Goal: Obtain resource: Download file/media

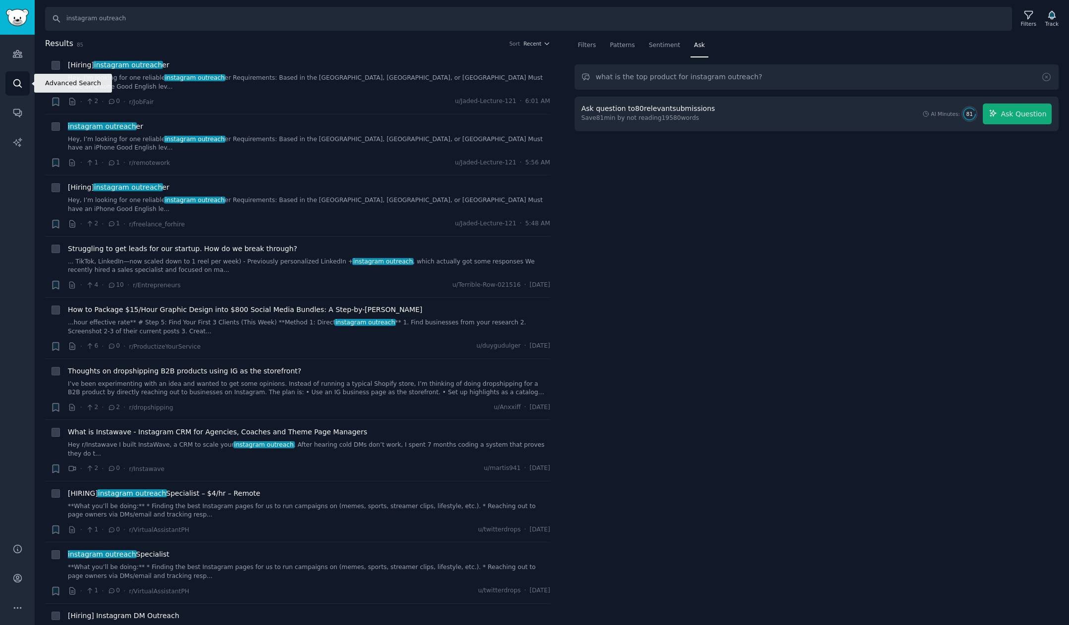
click at [9, 83] on link "Search" at bounding box center [17, 83] width 24 height 24
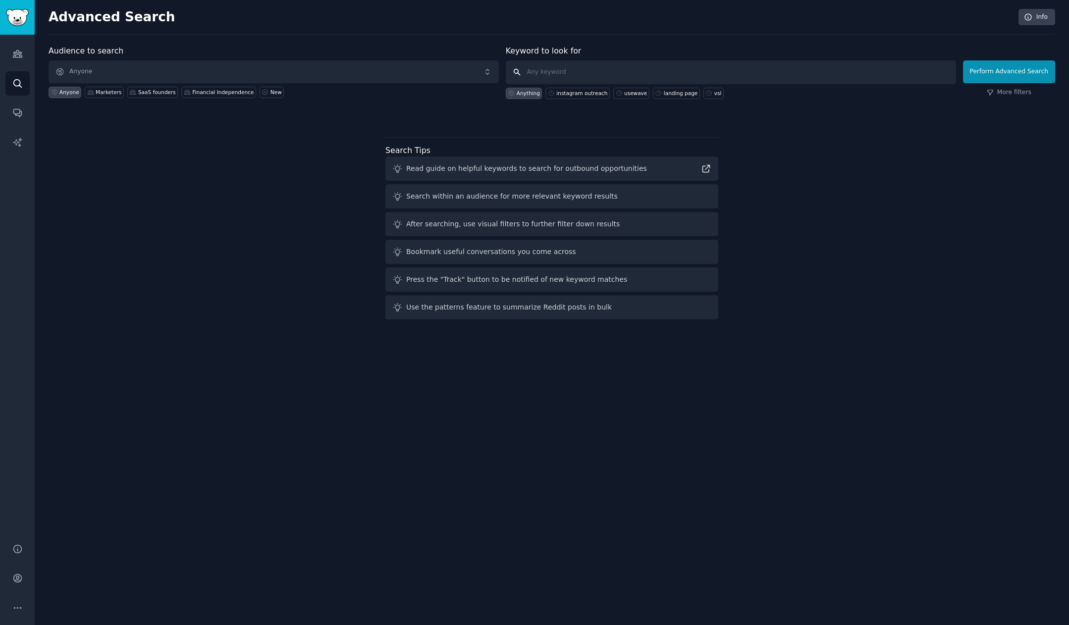
click at [611, 71] on input "text" at bounding box center [731, 72] width 450 height 24
type input "digital product"
click button "Perform Advanced Search" at bounding box center [1009, 71] width 92 height 23
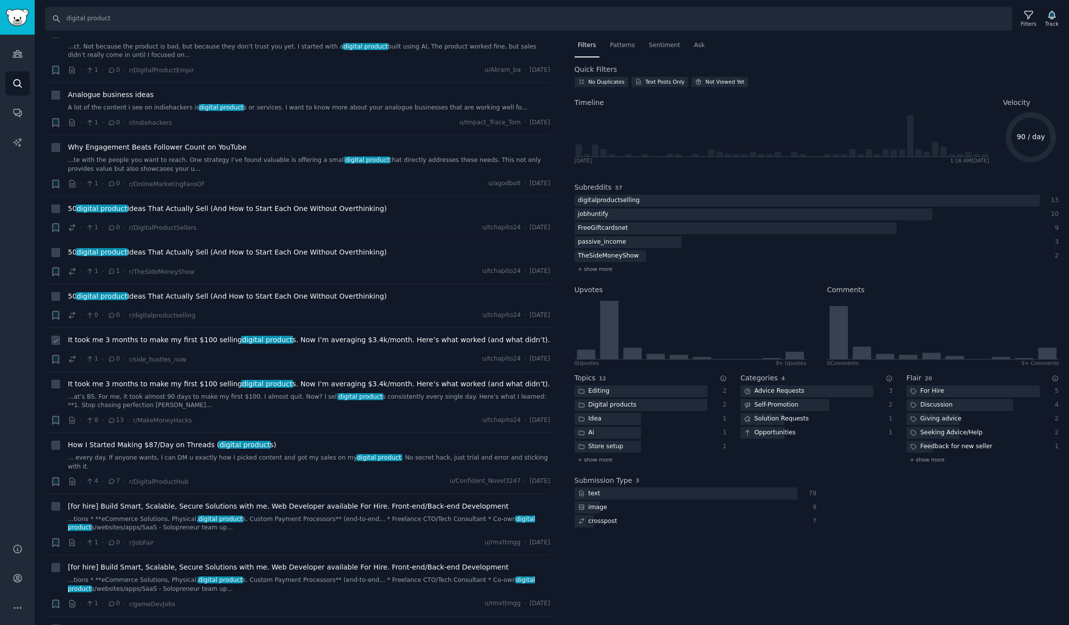
scroll to position [243, 0]
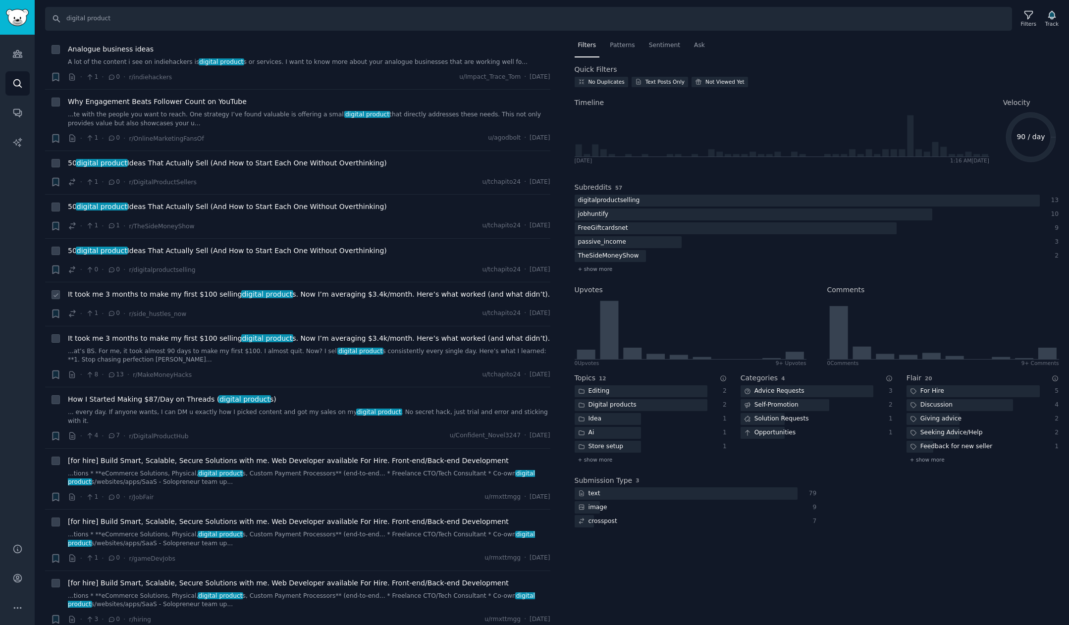
click at [413, 305] on div "It took me 3 months to make my first $100 selling digital product s. Now I’m av…" at bounding box center [309, 304] width 483 height 30
click at [413, 297] on span "It took me 3 months to make my first $100 selling digital product s. Now I’m av…" at bounding box center [309, 294] width 482 height 10
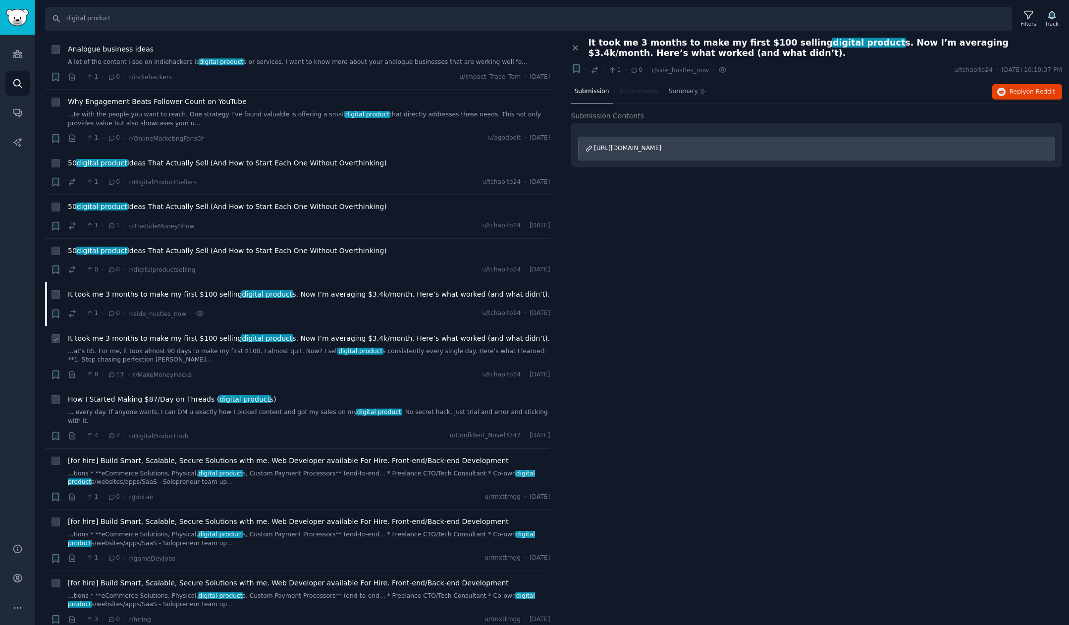
click at [401, 340] on span "It took me 3 months to make my first $100 selling digital product s. Now I’m av…" at bounding box center [309, 339] width 482 height 10
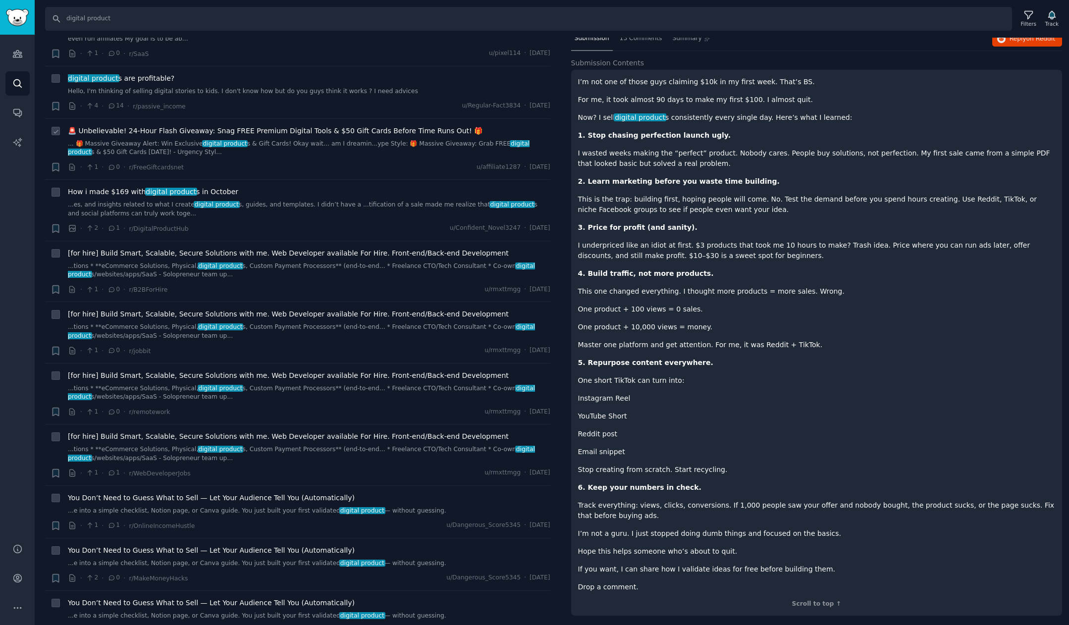
scroll to position [918, 0]
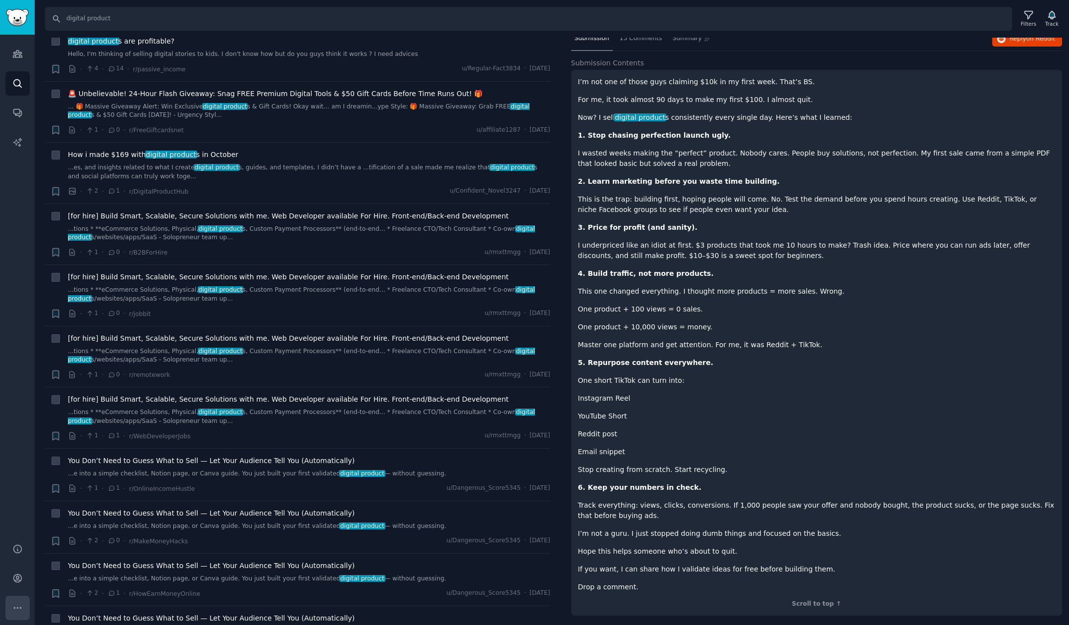
click at [14, 608] on icon "Sidebar" at bounding box center [17, 608] width 7 height 1
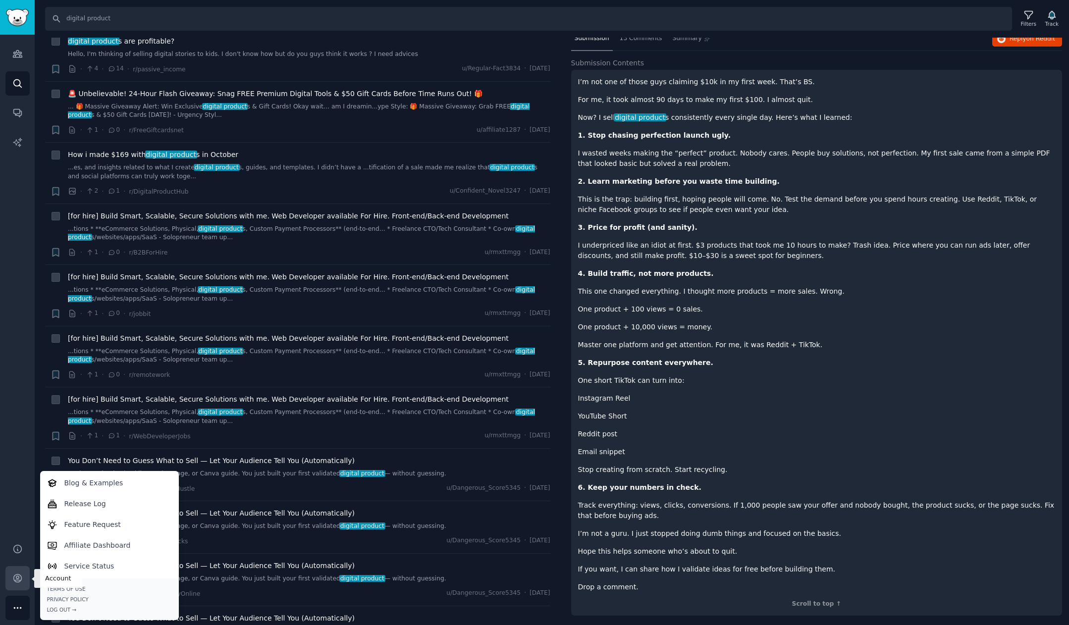
click at [20, 581] on icon "Sidebar" at bounding box center [17, 579] width 8 height 8
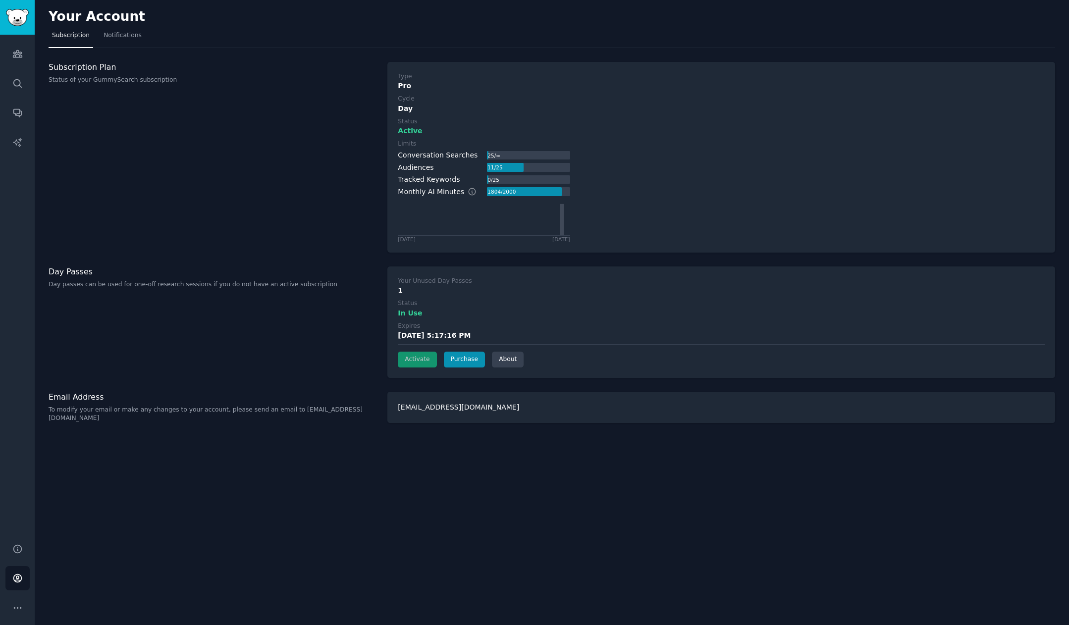
click at [449, 159] on div "Conversation Searches" at bounding box center [438, 155] width 80 height 10
click at [18, 114] on icon "Sidebar" at bounding box center [17, 114] width 8 height 8
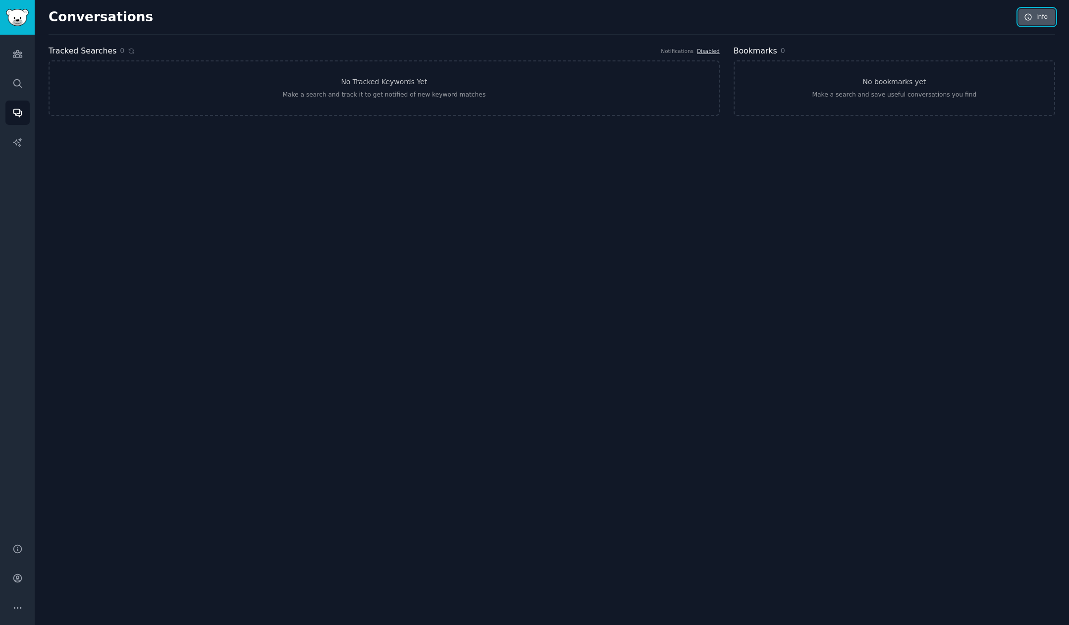
click at [1039, 20] on link "Info" at bounding box center [1037, 17] width 37 height 17
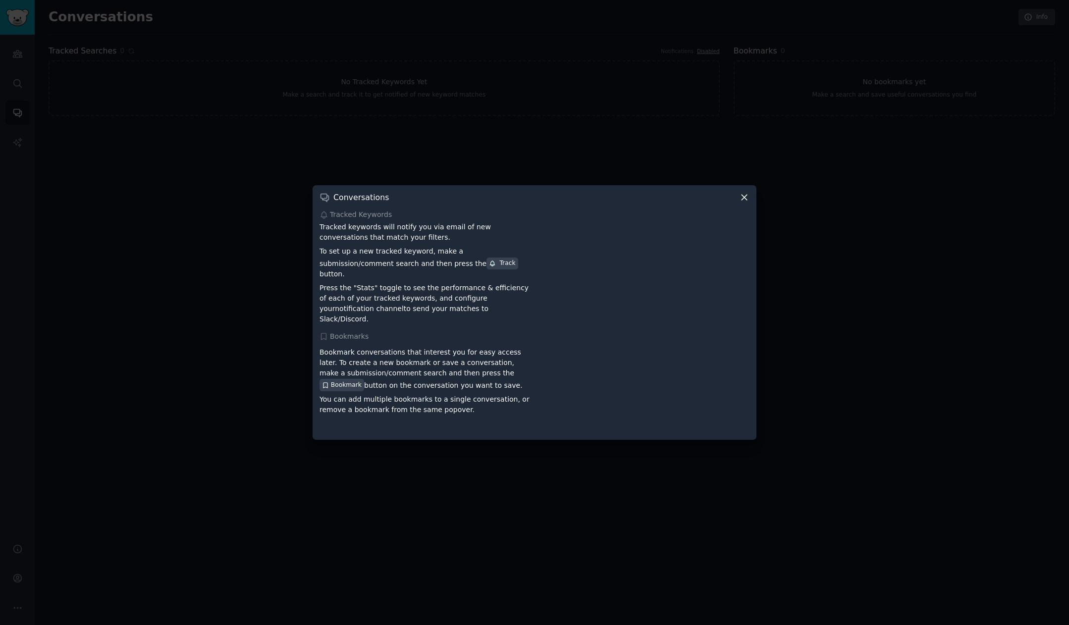
click at [744, 203] on icon at bounding box center [744, 197] width 10 height 10
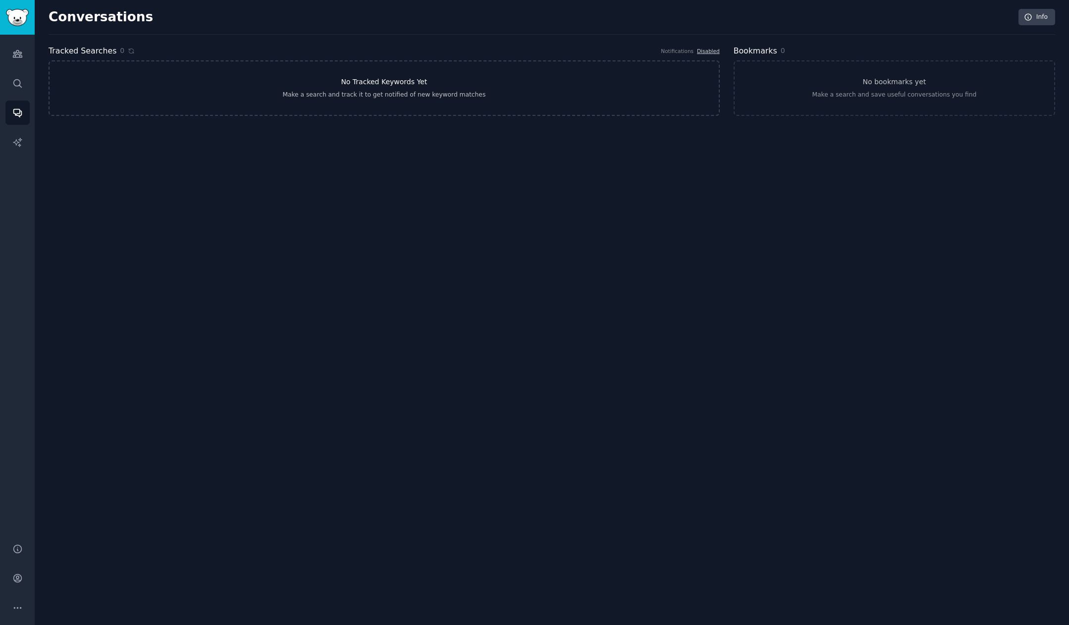
click at [292, 85] on link "No Tracked Keywords Yet Make a search and track it to get notified of new keywo…" at bounding box center [384, 88] width 671 height 56
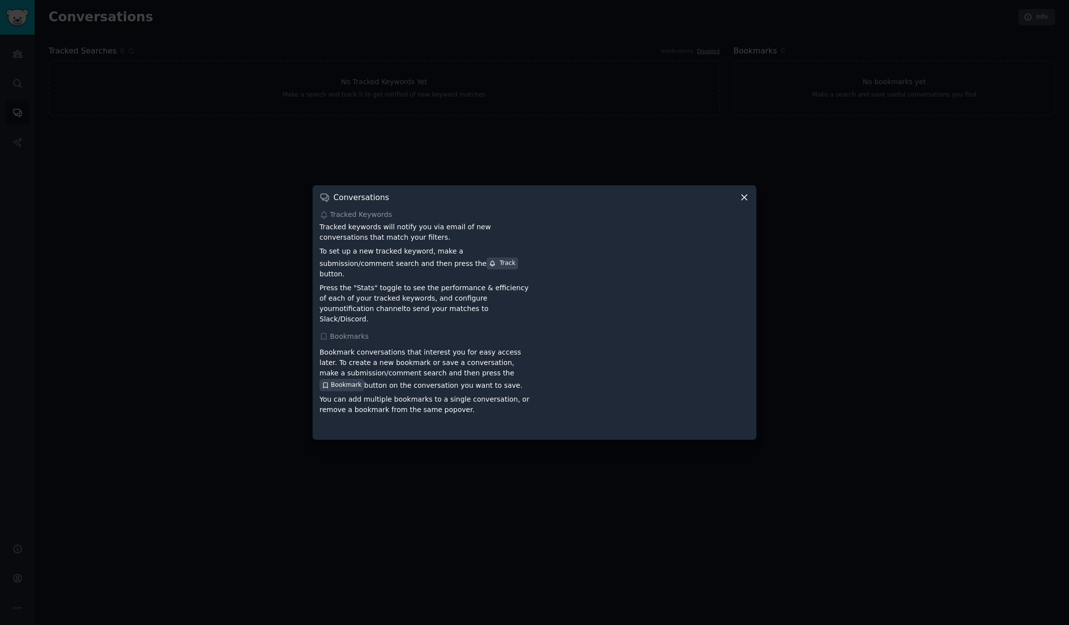
click at [276, 152] on div at bounding box center [534, 312] width 1069 height 625
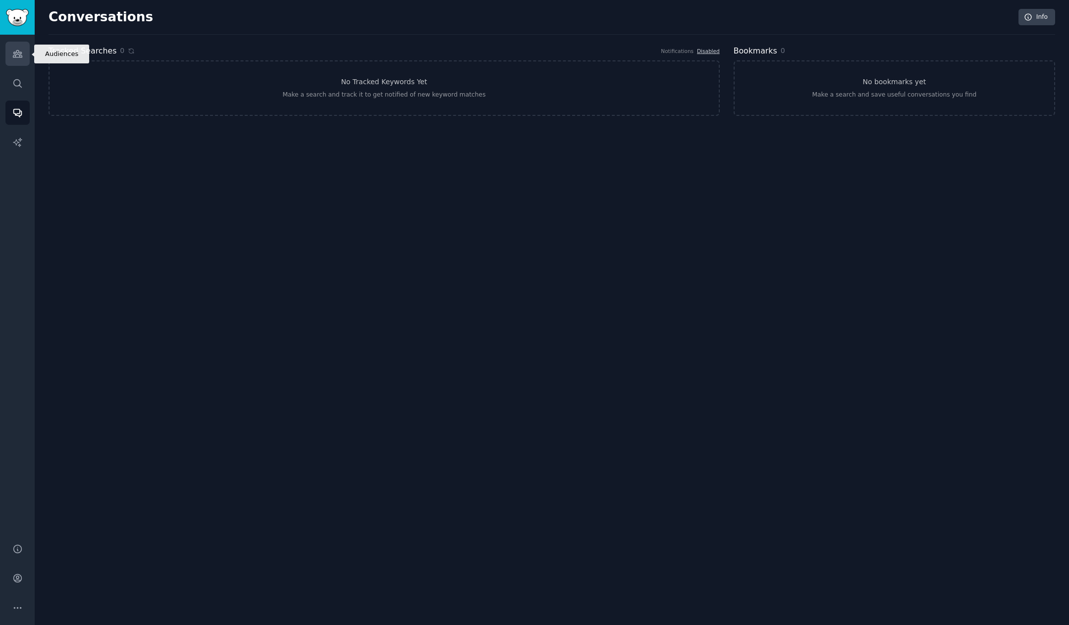
click at [10, 43] on link "Audiences" at bounding box center [17, 54] width 24 height 24
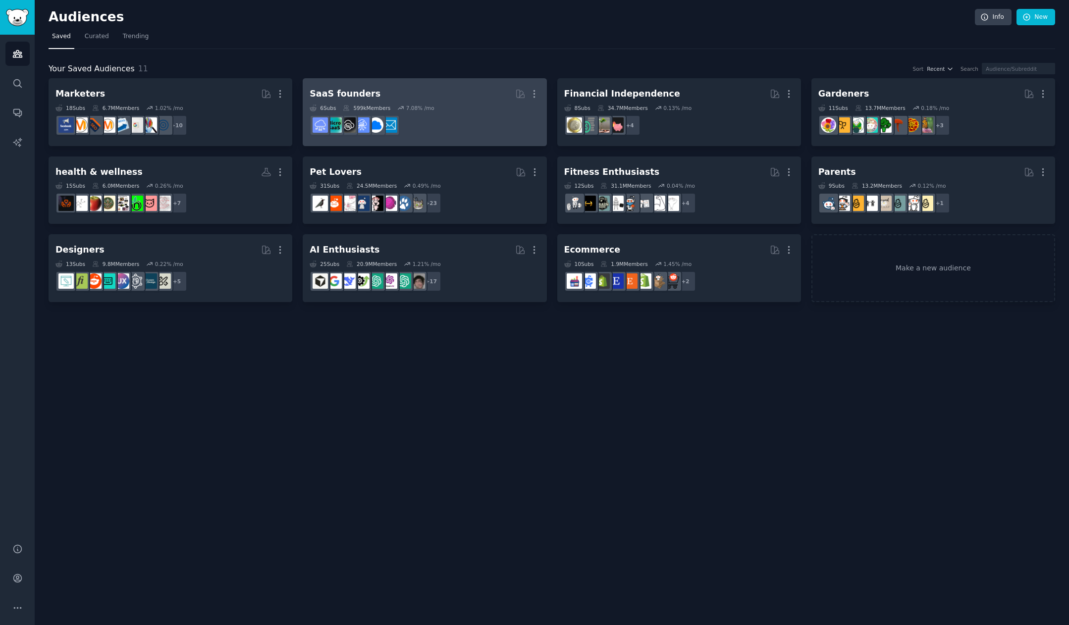
click at [399, 95] on h2 "SaaS founders More" at bounding box center [425, 93] width 230 height 17
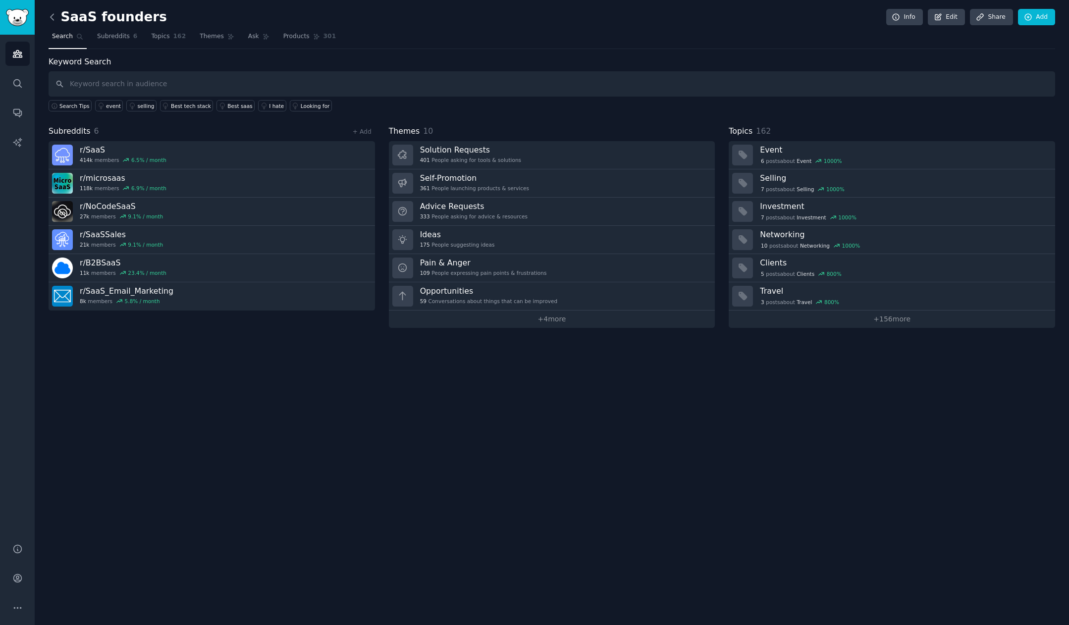
click at [55, 16] on icon at bounding box center [52, 17] width 10 height 10
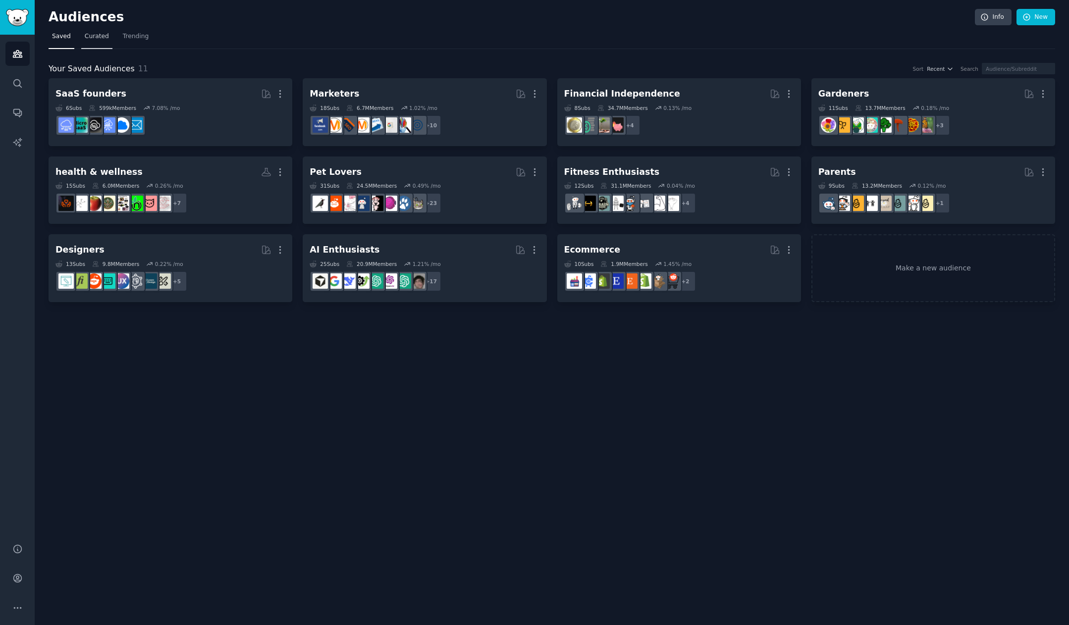
click at [102, 37] on span "Curated" at bounding box center [97, 36] width 24 height 9
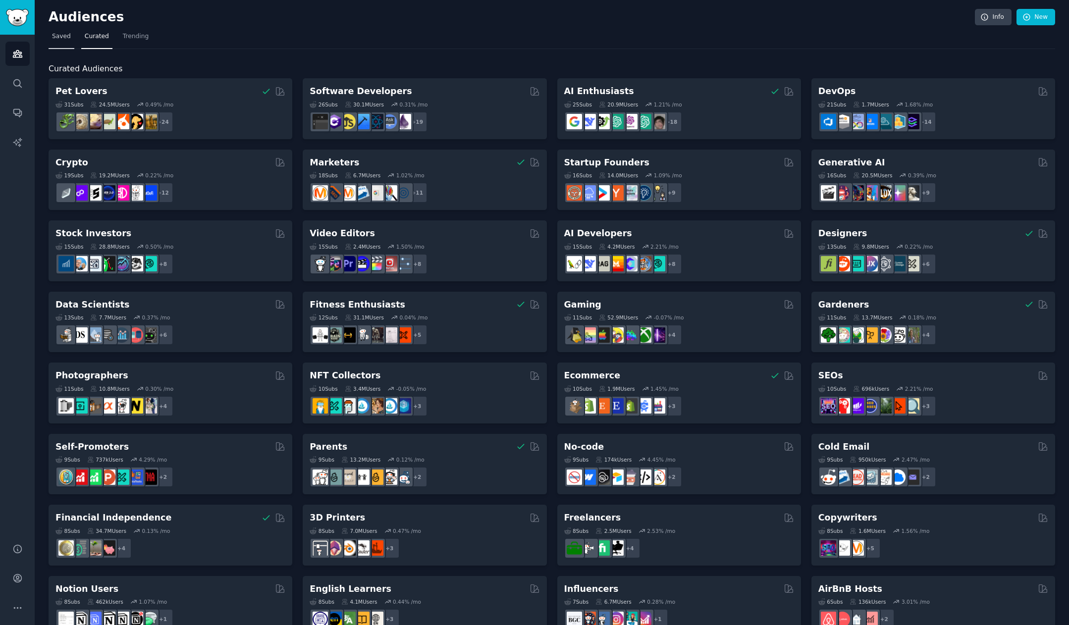
click at [55, 38] on span "Saved" at bounding box center [61, 36] width 19 height 9
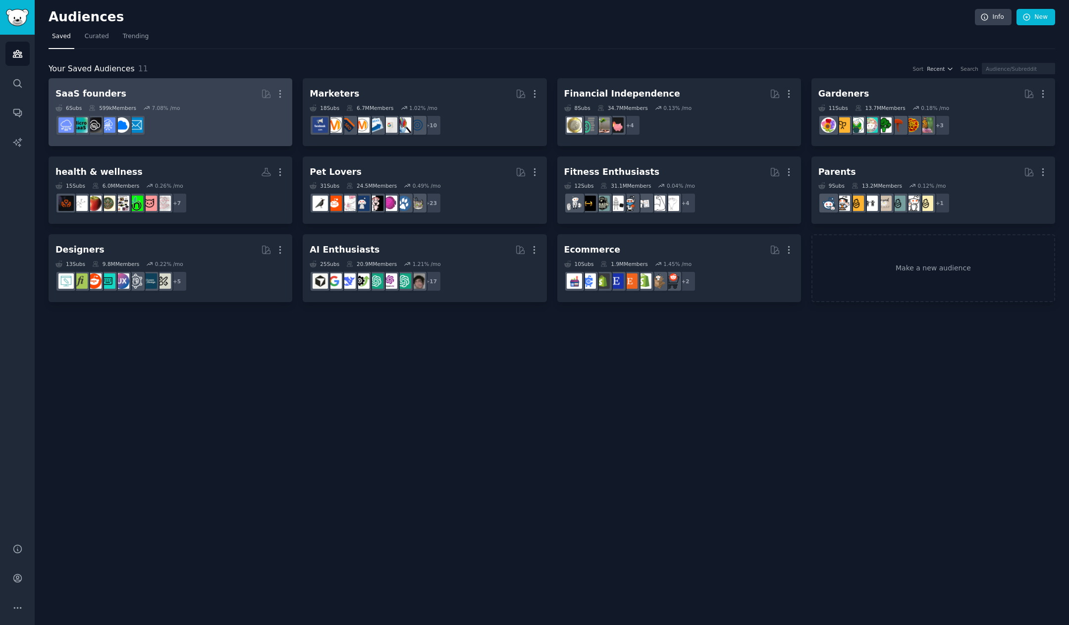
click at [230, 127] on dd at bounding box center [171, 125] width 230 height 28
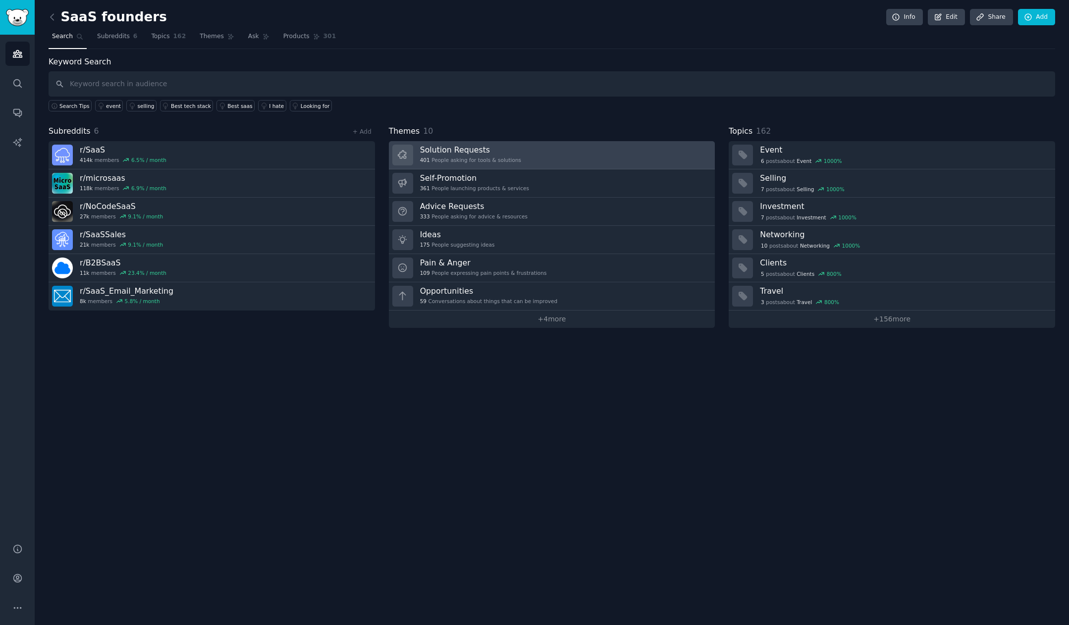
click at [589, 153] on link "Solution Requests 401 People asking for tools & solutions" at bounding box center [552, 155] width 327 height 28
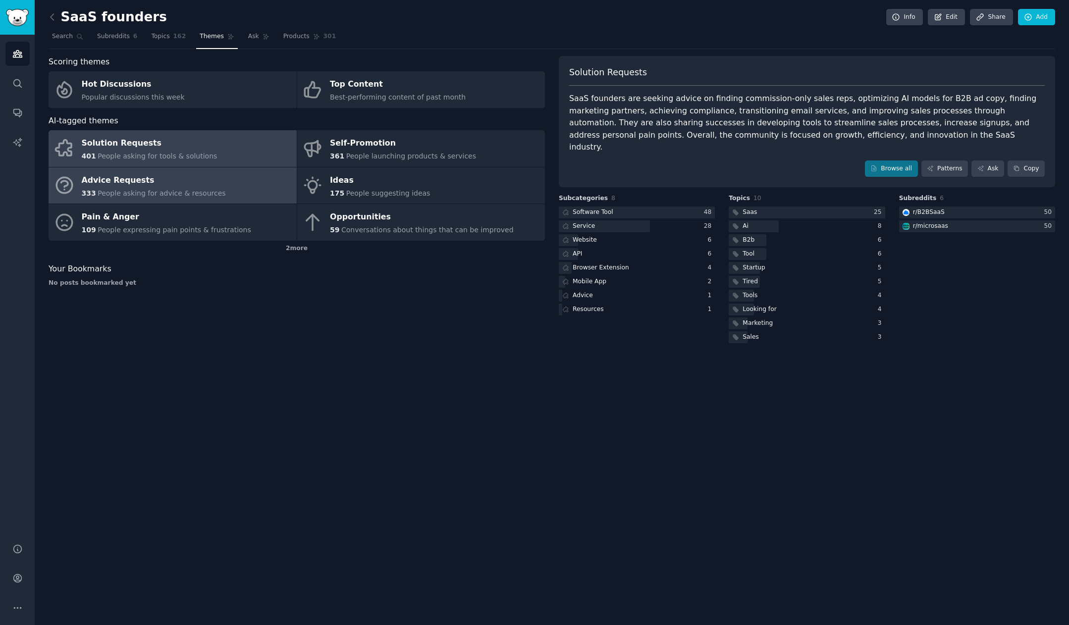
click at [220, 179] on link "Advice Requests 333 People asking for advice & resources" at bounding box center [173, 185] width 248 height 37
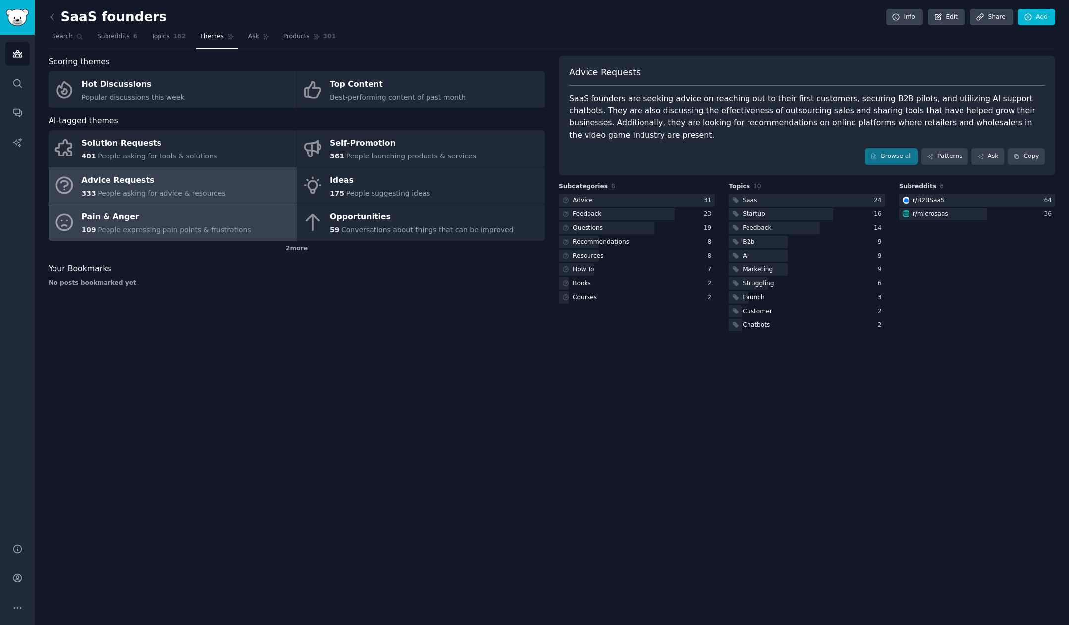
click at [202, 225] on div "109 People expressing pain points & frustrations" at bounding box center [166, 230] width 169 height 10
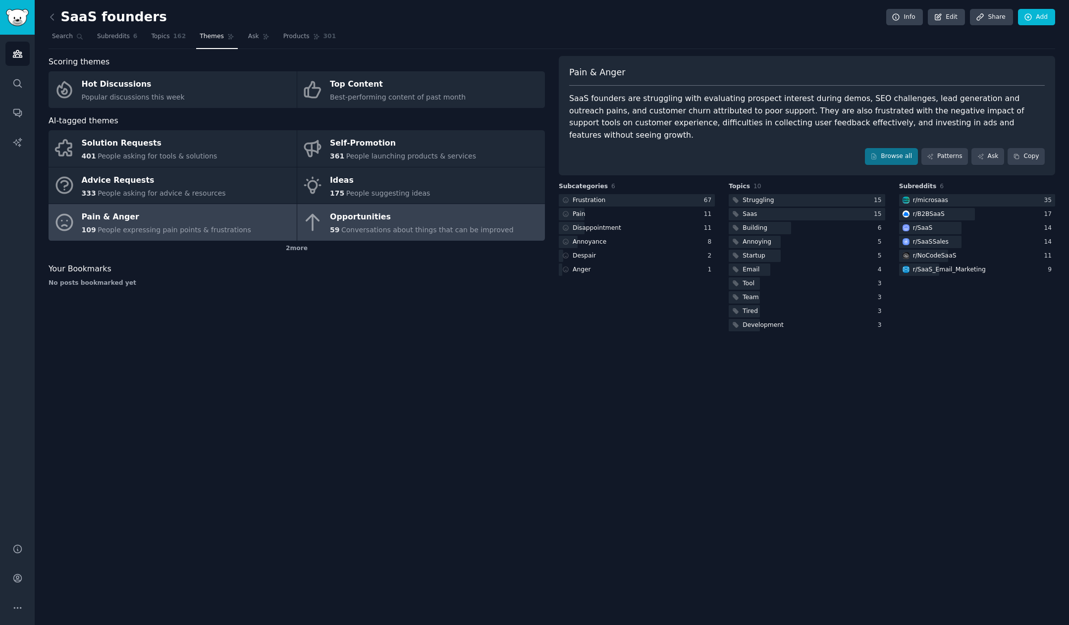
click at [363, 232] on span "Conversations about things that can be improved" at bounding box center [427, 230] width 172 height 8
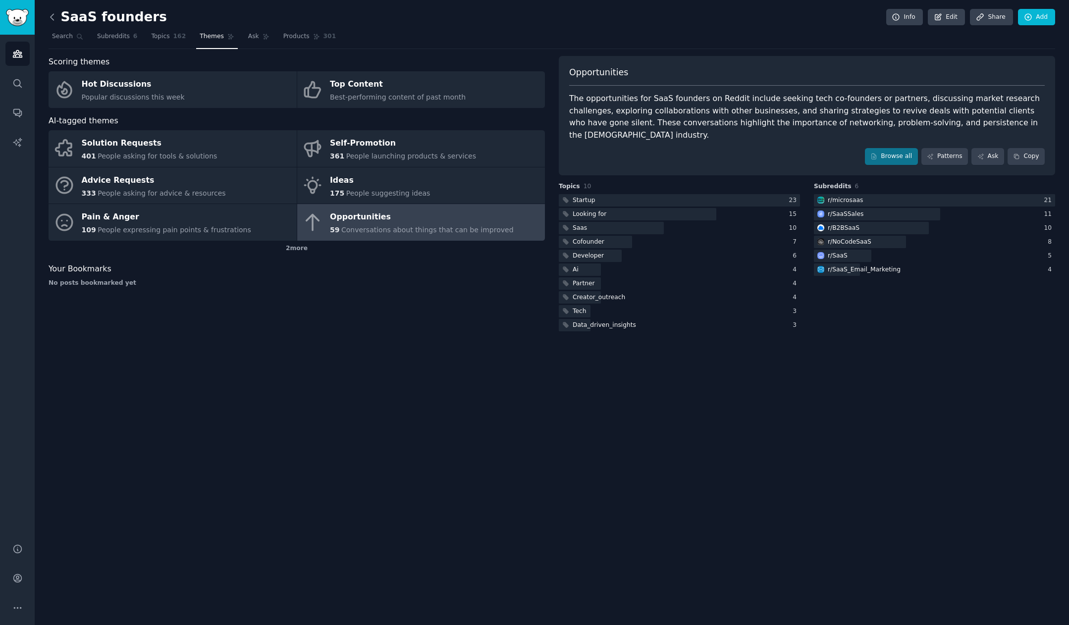
click at [55, 16] on icon at bounding box center [52, 17] width 10 height 10
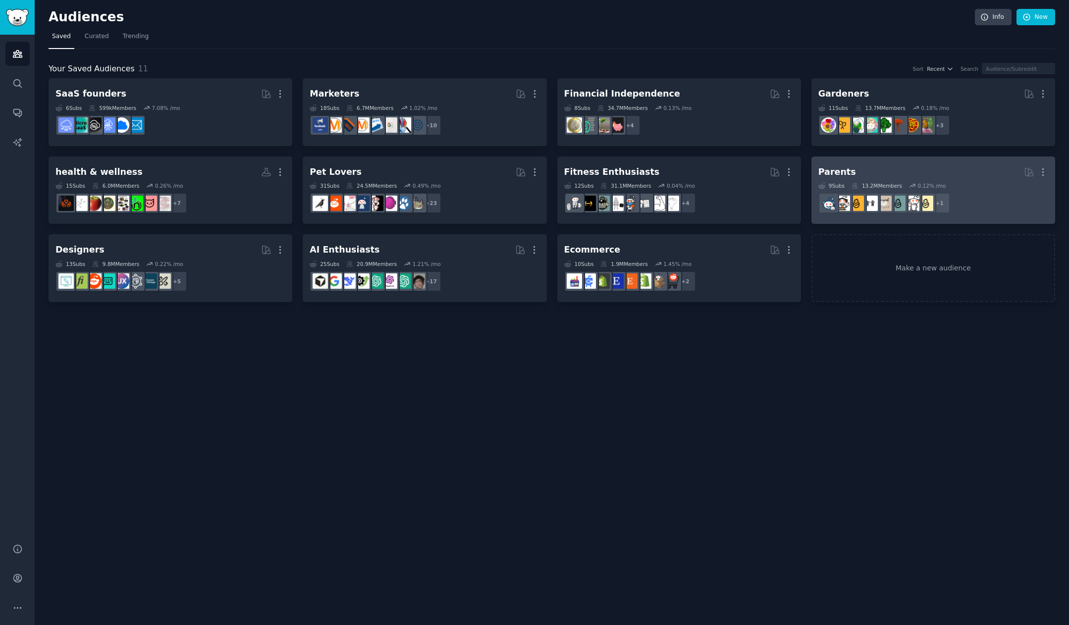
click at [832, 171] on div "Parents" at bounding box center [838, 172] width 38 height 12
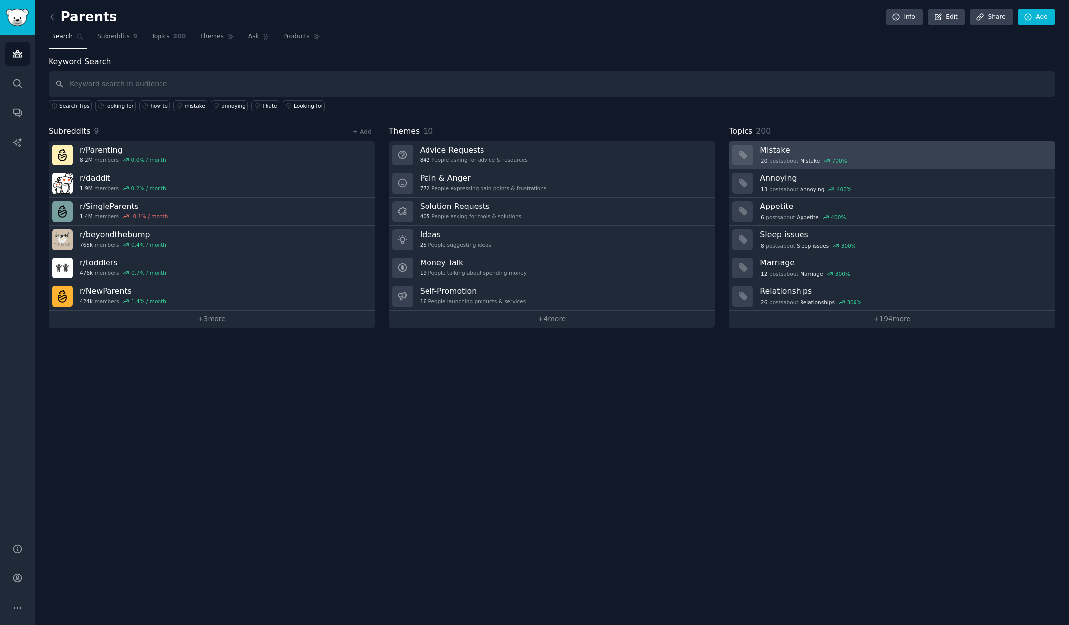
click at [780, 154] on h3 "Mistake" at bounding box center [904, 150] width 288 height 10
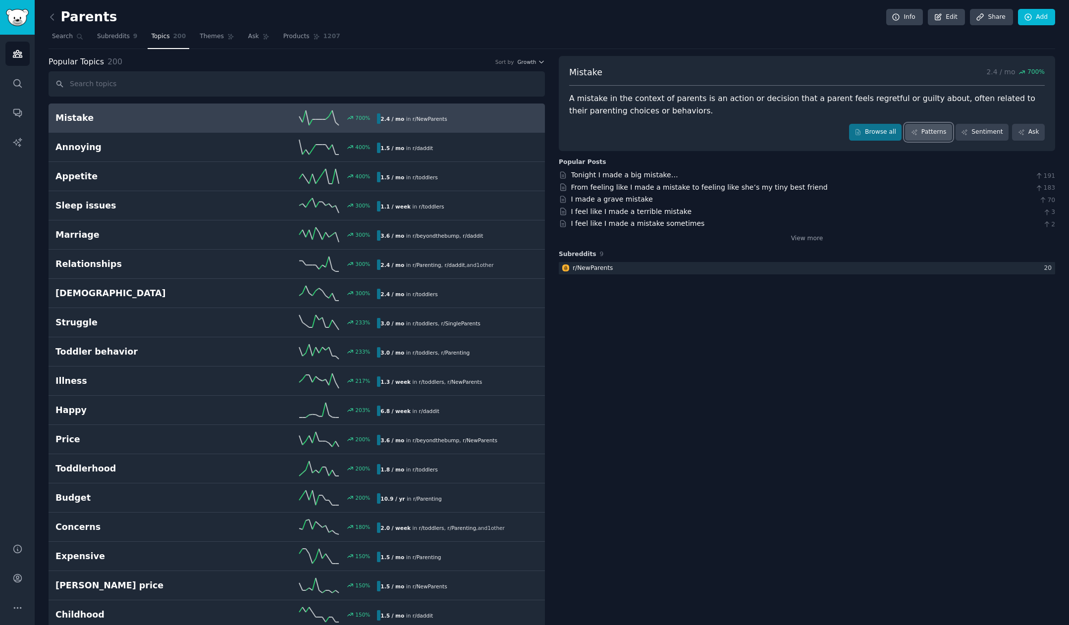
click at [947, 131] on link "Patterns" at bounding box center [928, 132] width 47 height 17
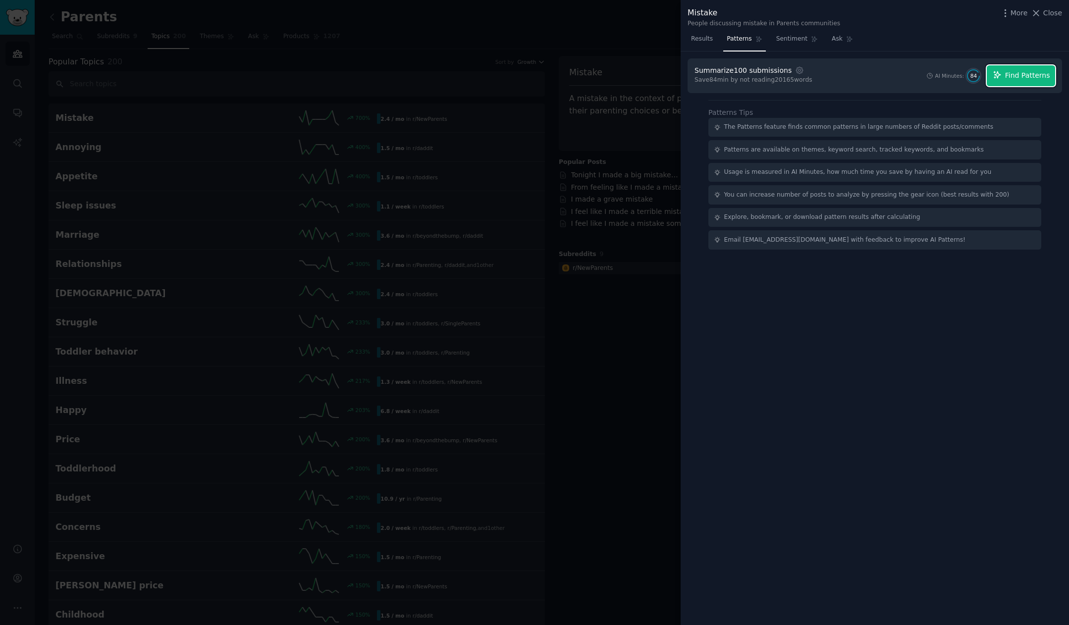
click at [1046, 76] on span "Find Patterns" at bounding box center [1027, 75] width 45 height 10
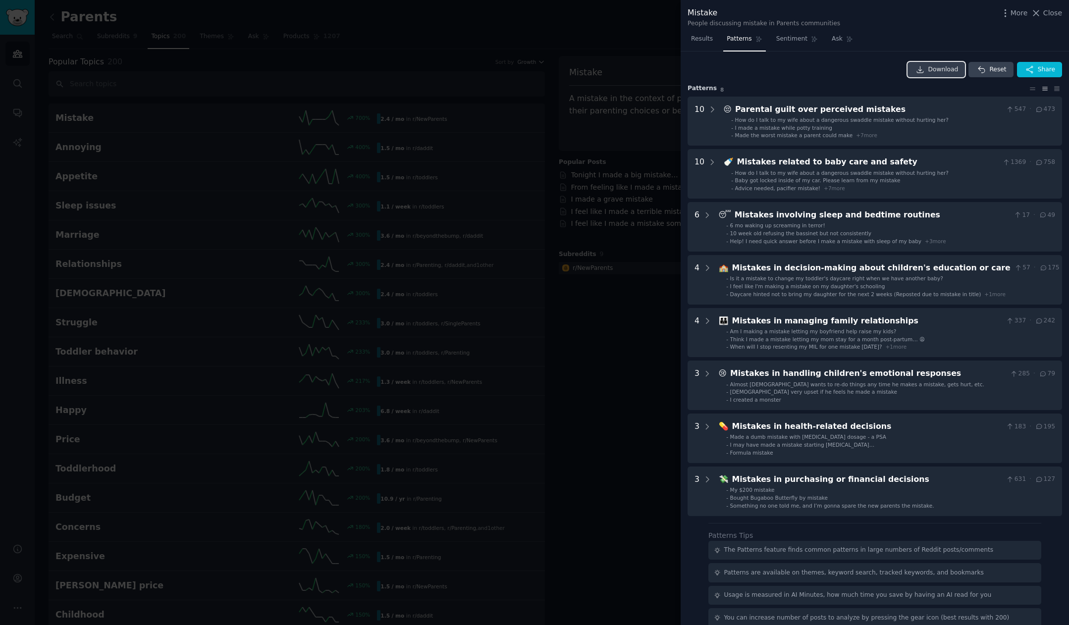
click at [941, 70] on span "Download" at bounding box center [944, 69] width 30 height 9
click at [452, 128] on div at bounding box center [534, 312] width 1069 height 625
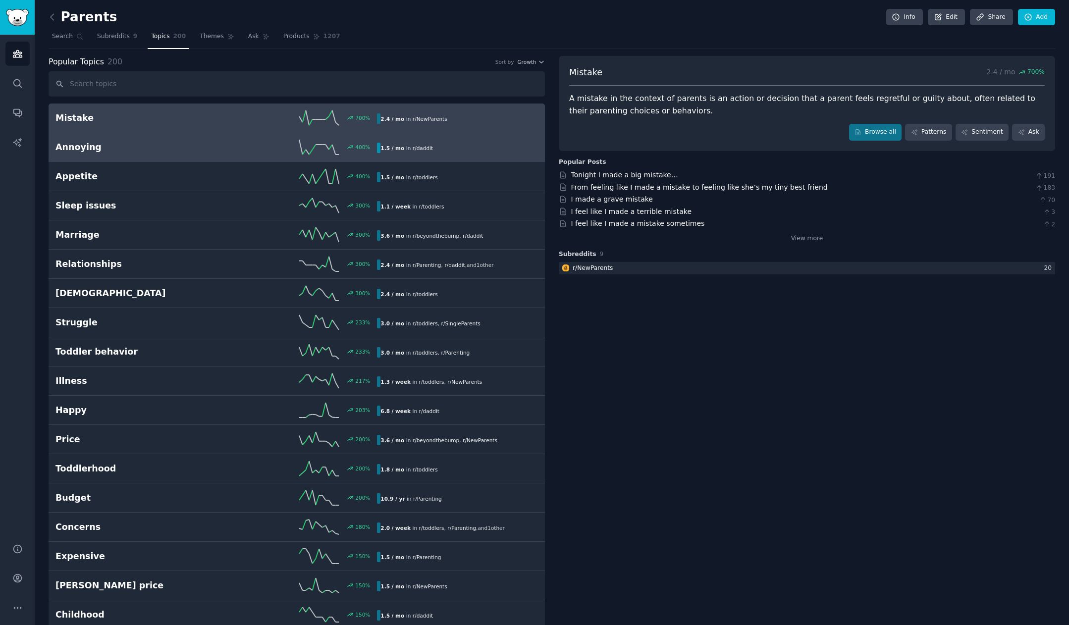
click at [237, 149] on div "400 %" at bounding box center [297, 147] width 161 height 15
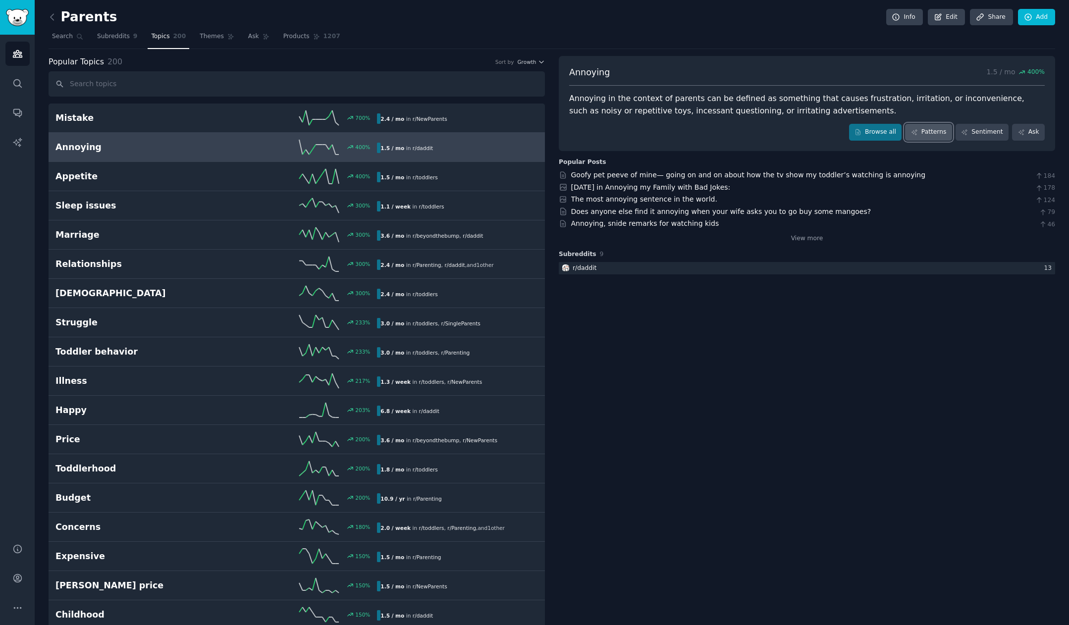
click at [934, 131] on link "Patterns" at bounding box center [928, 132] width 47 height 17
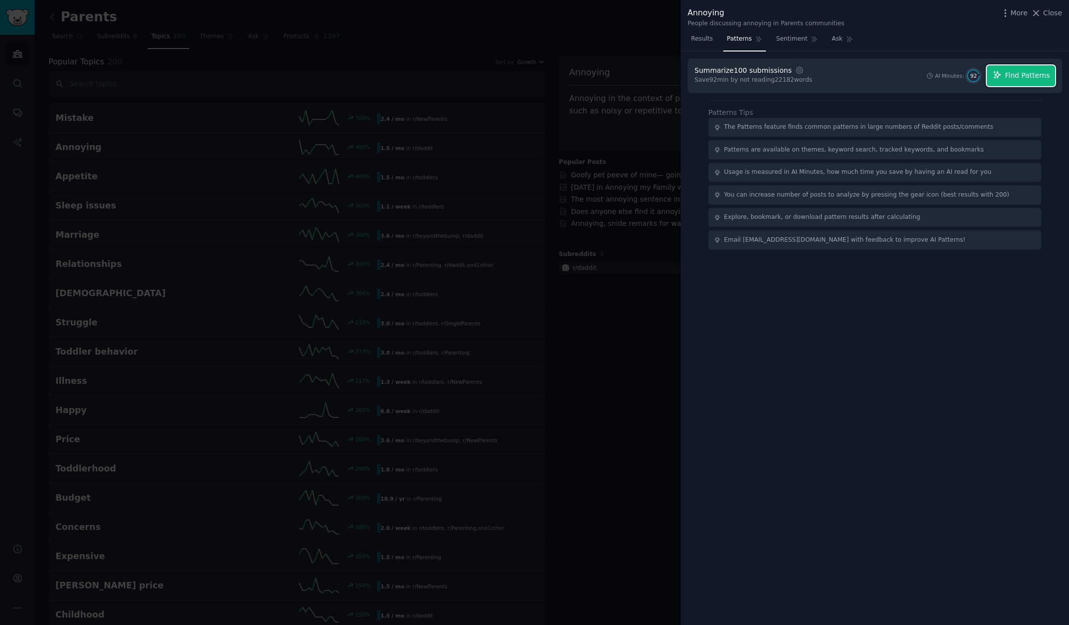
click at [1020, 68] on button "Find Patterns" at bounding box center [1021, 75] width 68 height 21
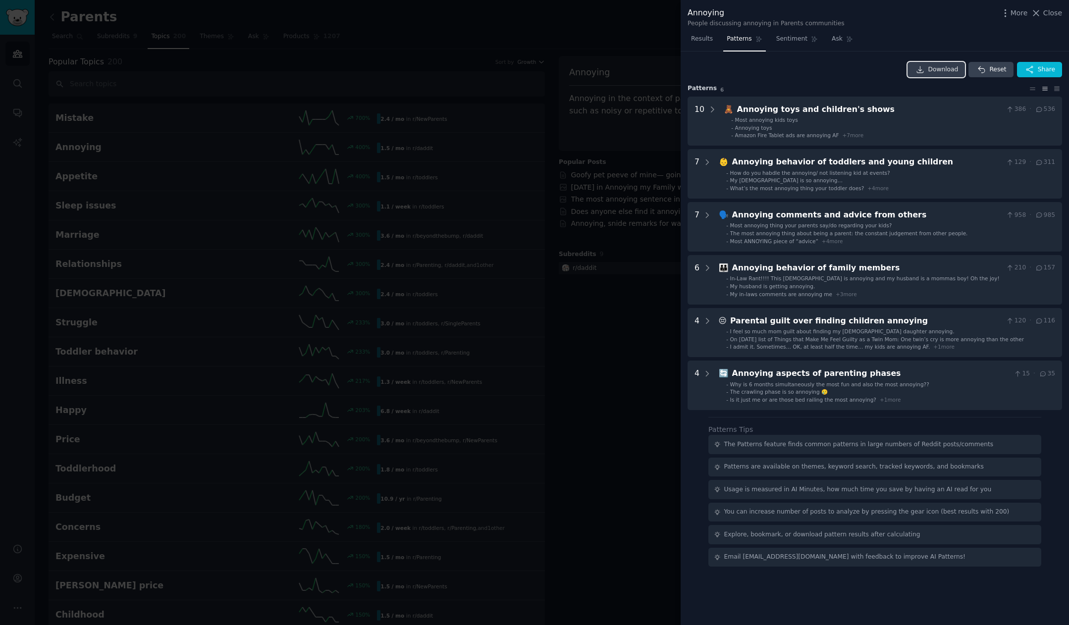
click at [935, 68] on span "Download" at bounding box center [944, 69] width 30 height 9
click at [372, 219] on div at bounding box center [534, 312] width 1069 height 625
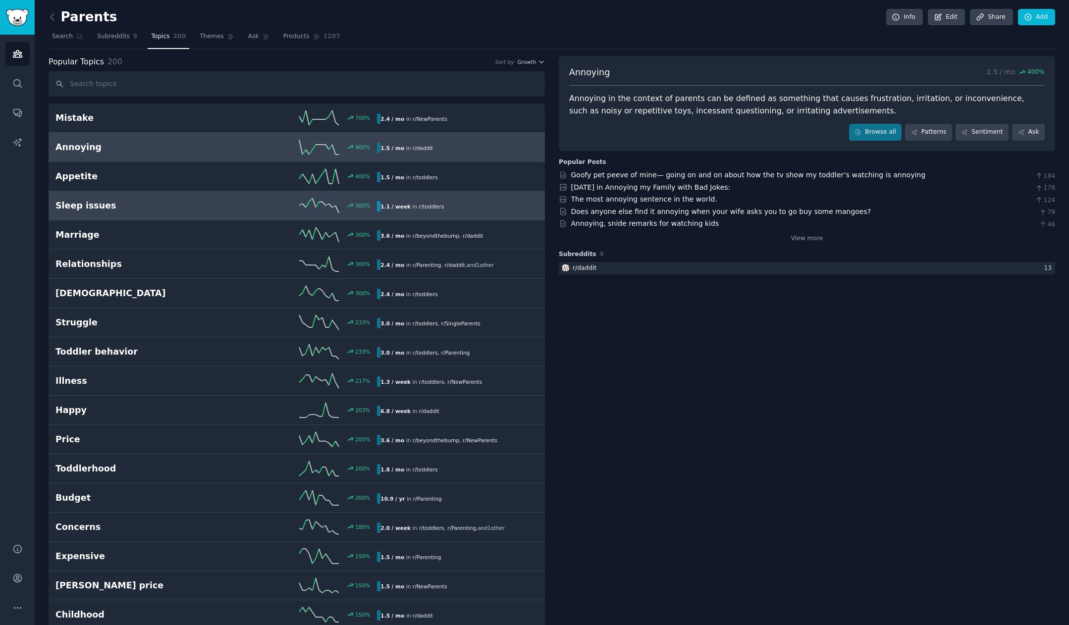
click at [255, 208] on div "300 %" at bounding box center [297, 205] width 161 height 15
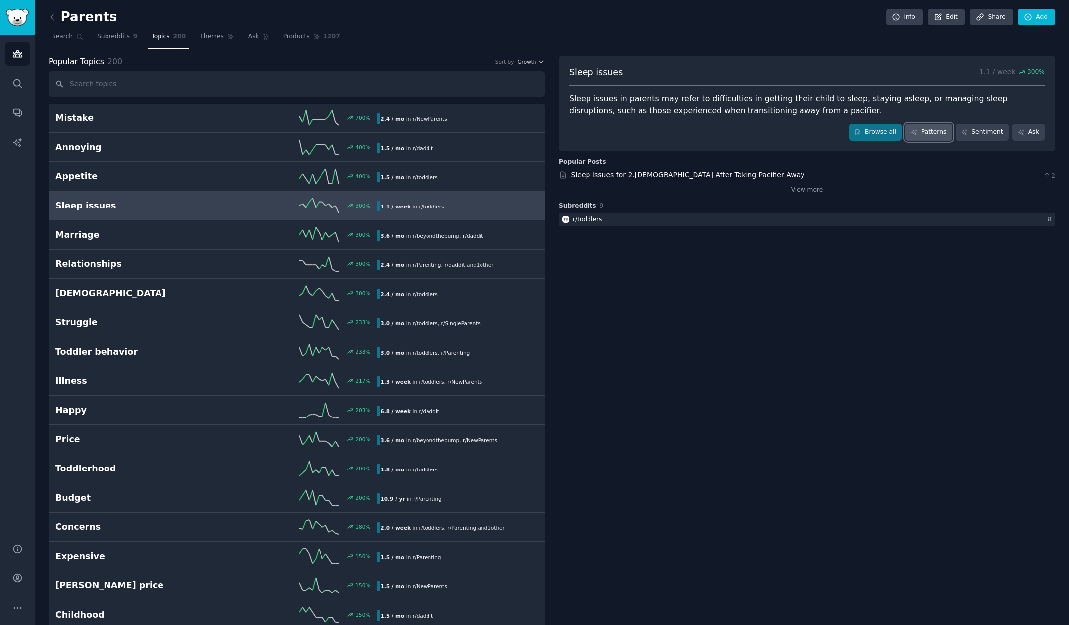
click at [929, 133] on link "Patterns" at bounding box center [928, 132] width 47 height 17
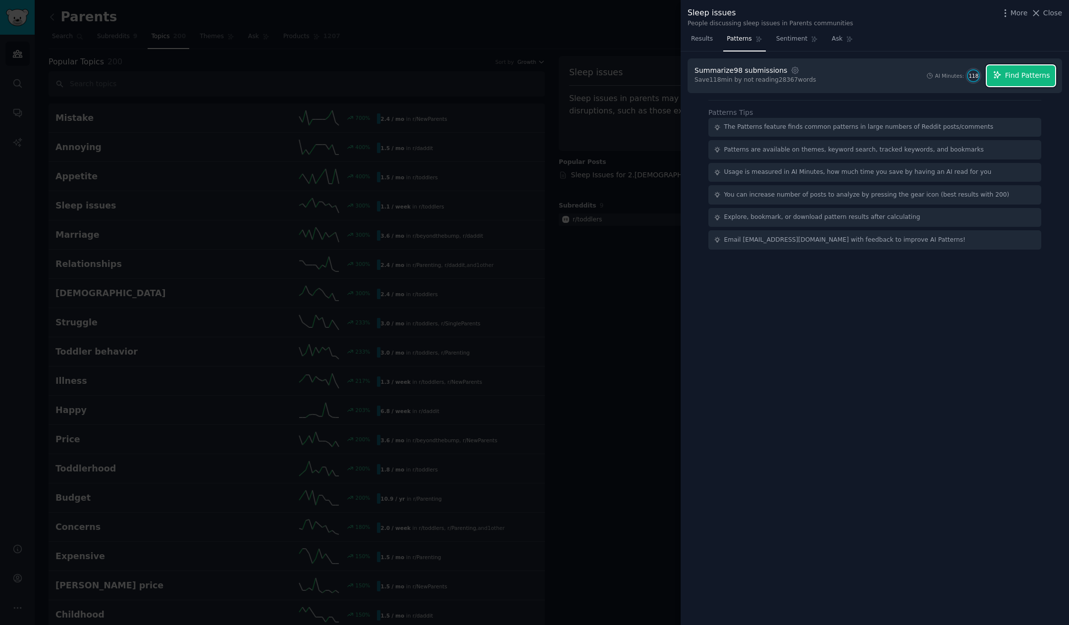
click at [1006, 77] on button "Find Patterns" at bounding box center [1021, 75] width 68 height 21
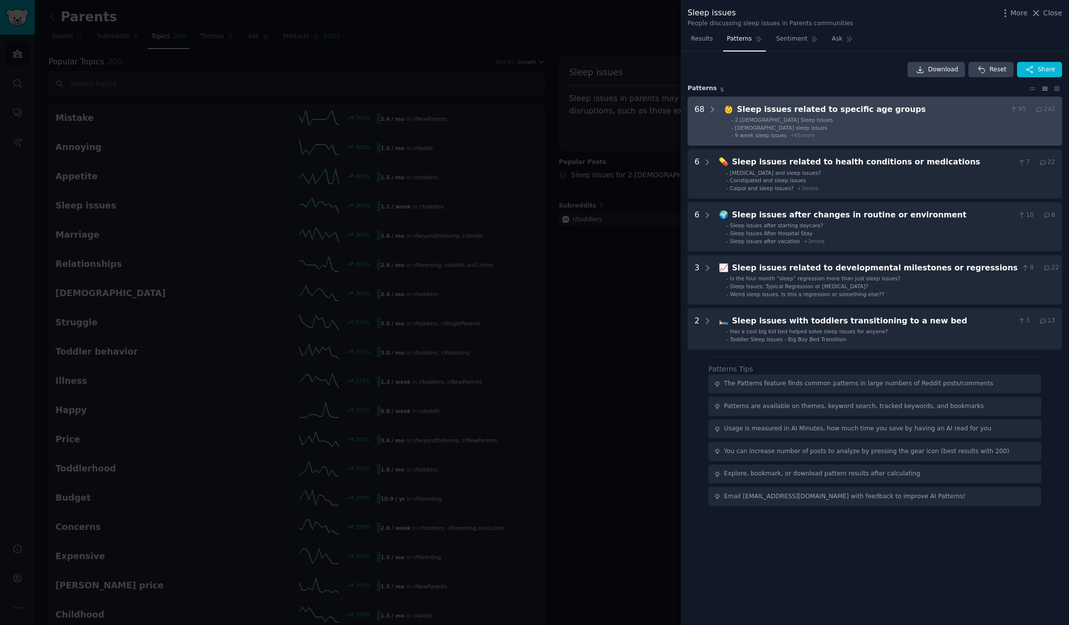
click at [810, 134] on span "+ 65 more" at bounding box center [802, 135] width 24 height 6
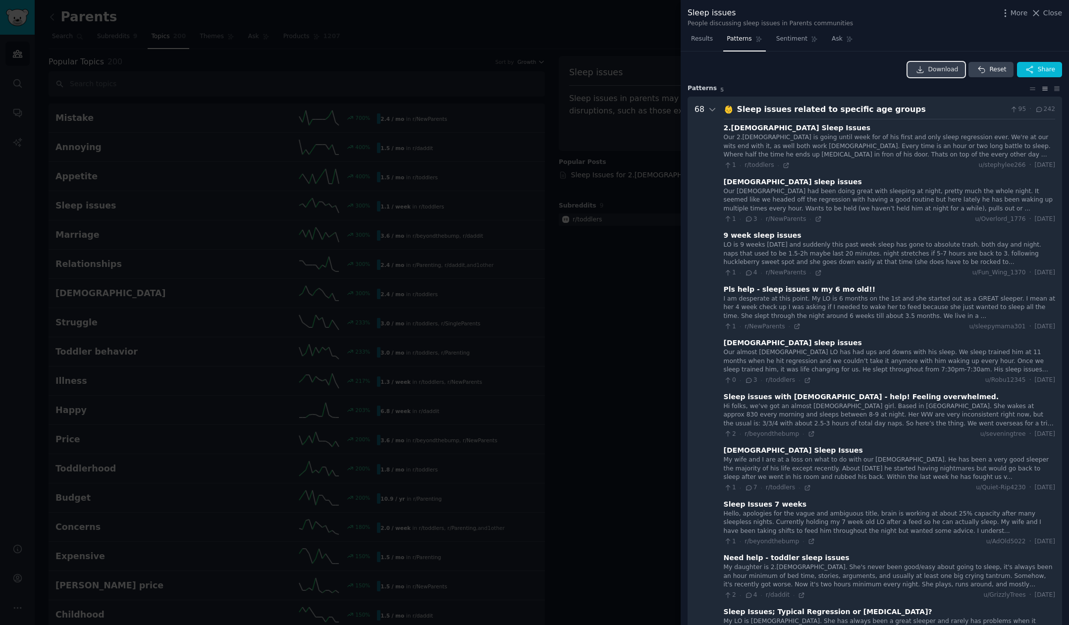
click at [938, 65] on span "Download" at bounding box center [944, 69] width 30 height 9
click at [16, 582] on div at bounding box center [534, 312] width 1069 height 625
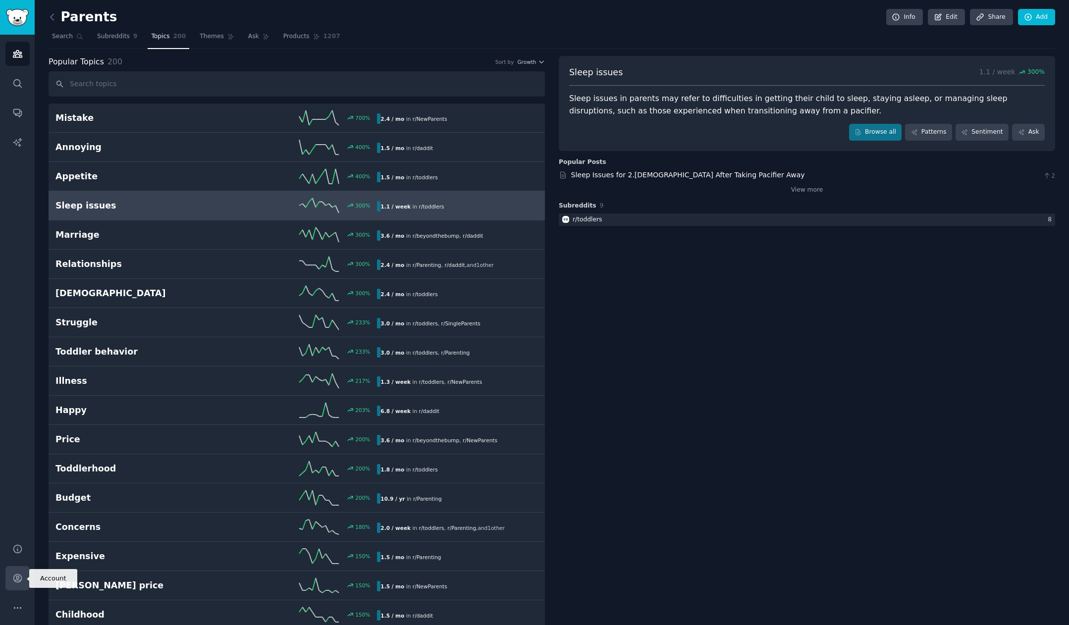
click at [16, 583] on icon "Sidebar" at bounding box center [17, 578] width 10 height 10
